Goal: Information Seeking & Learning: Find specific fact

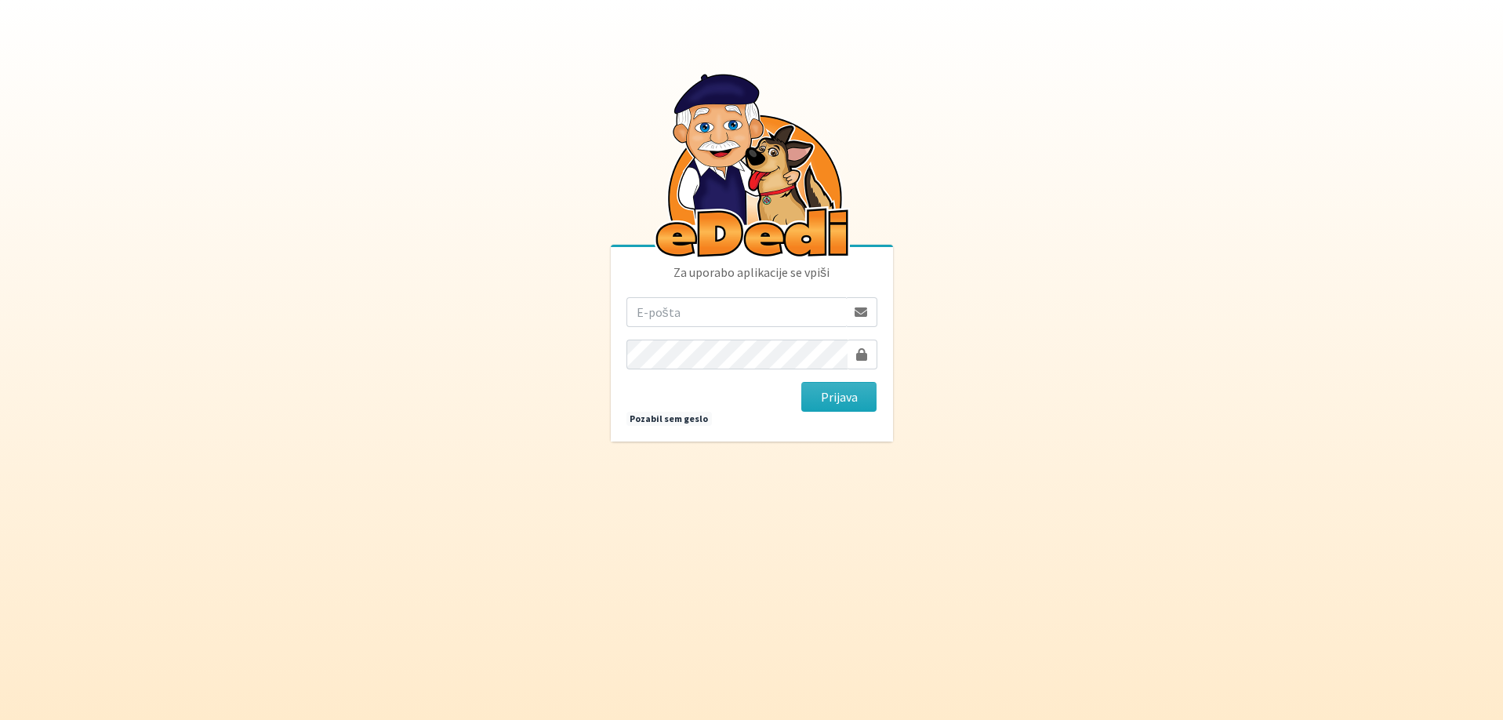
click at [666, 310] on input "email" at bounding box center [736, 312] width 220 height 30
type input "[EMAIL_ADDRESS][DOMAIN_NAME]"
click at [801, 382] on button "Prijava" at bounding box center [839, 397] width 76 height 30
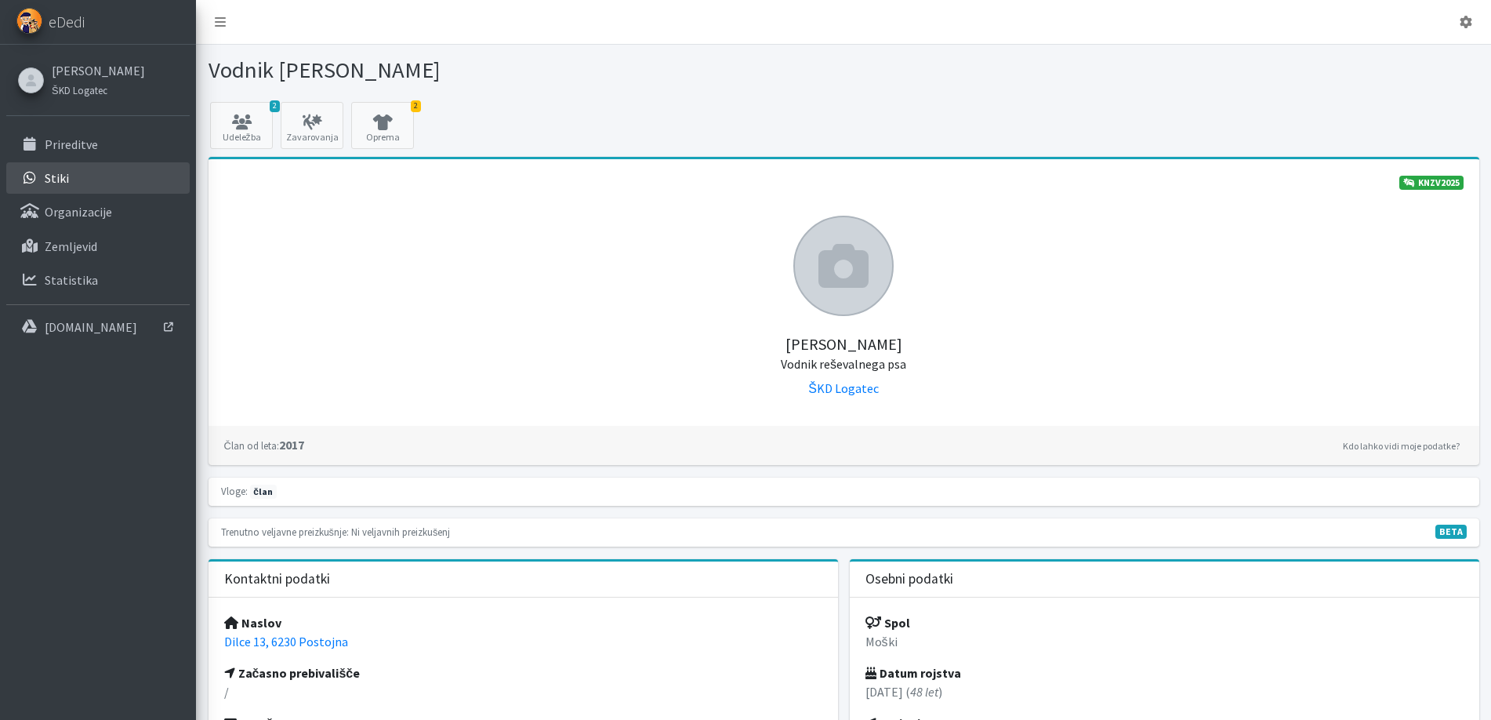
click at [96, 176] on link "Stiki" at bounding box center [97, 177] width 183 height 31
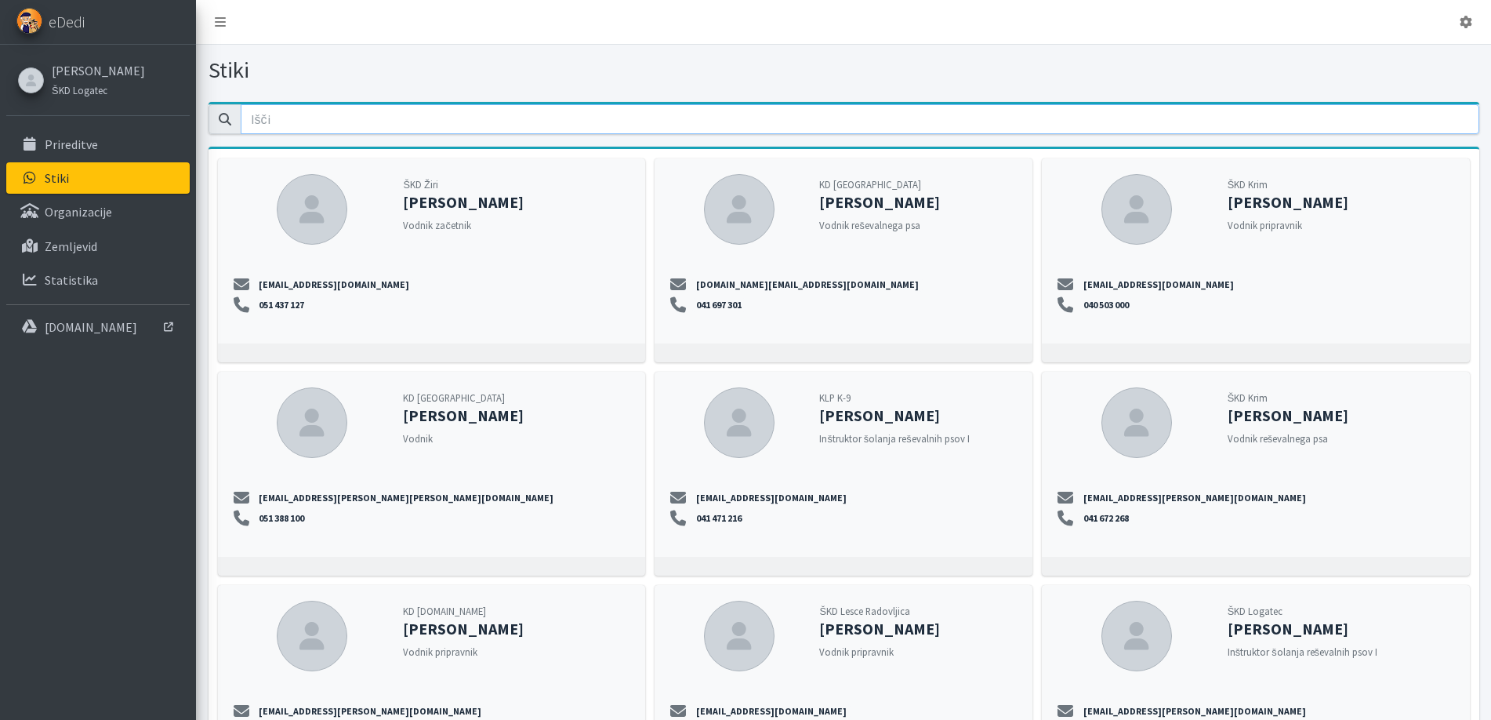
click at [293, 118] on input "email" at bounding box center [860, 119] width 1239 height 30
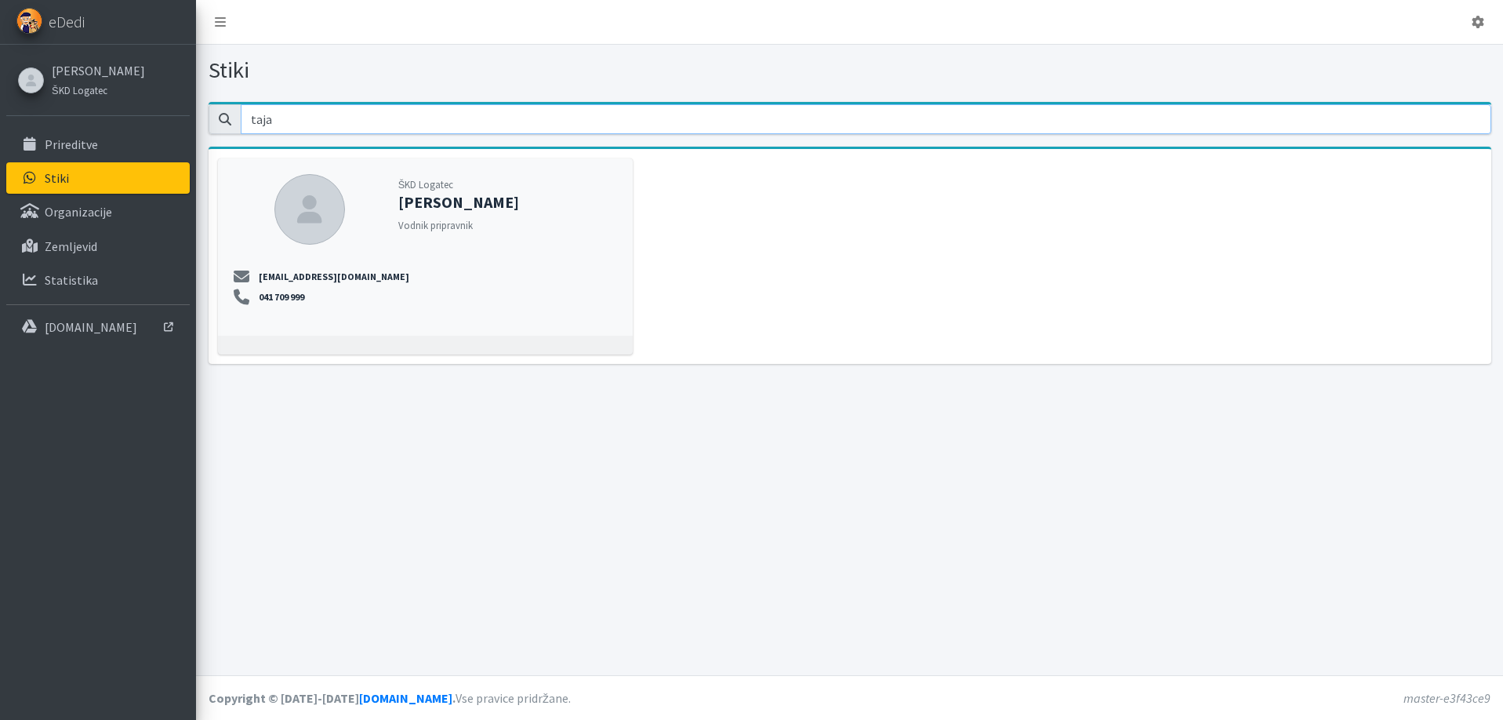
type input "taja"
drag, startPoint x: 547, startPoint y: 209, endPoint x: 394, endPoint y: 207, distance: 152.1
click at [394, 207] on div "ŠKD Logatec [PERSON_NAME] Čede Vodnik pripravnik" at bounding box center [507, 209] width 231 height 71
copy strong "[PERSON_NAME]"
click at [1480, 20] on icon at bounding box center [1478, 22] width 13 height 13
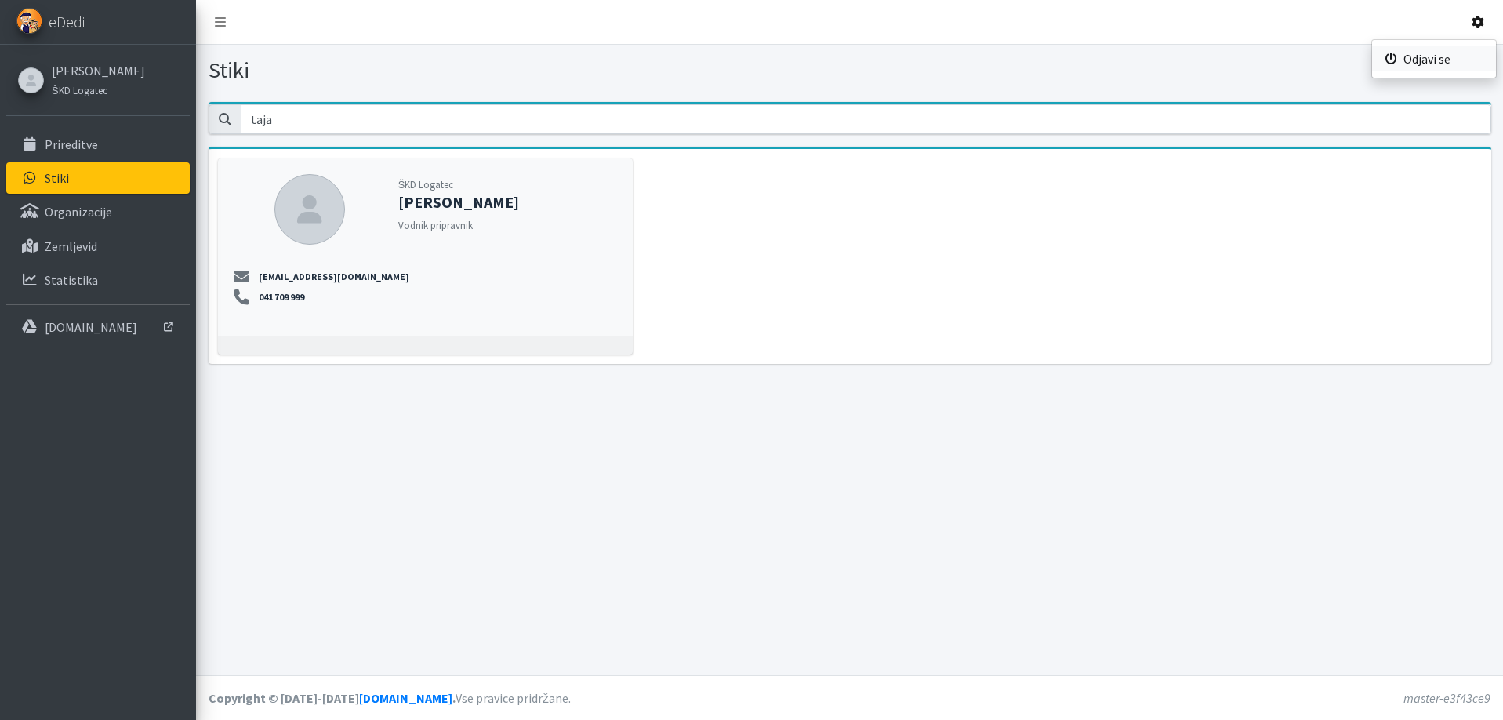
click at [1440, 64] on link "Odjavi se" at bounding box center [1434, 58] width 124 height 25
